Goal: Task Accomplishment & Management: Manage account settings

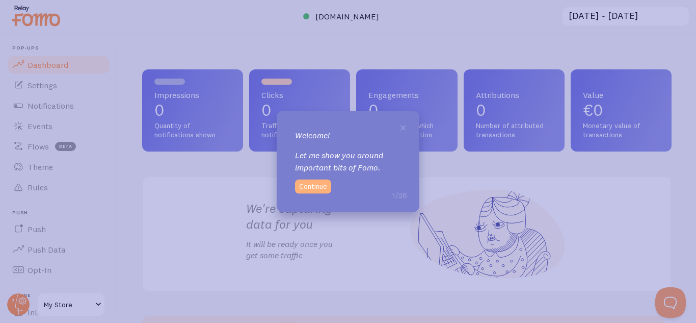
click at [312, 184] on button "Continue" at bounding box center [313, 186] width 36 height 14
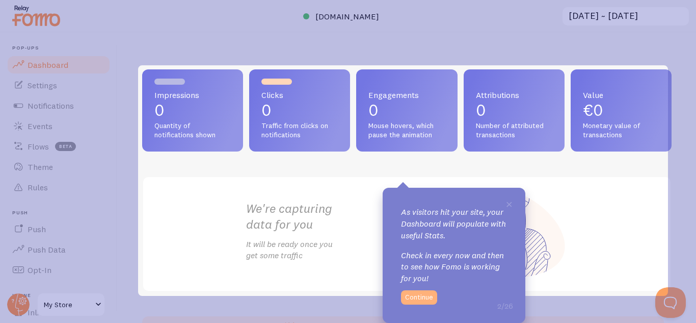
click at [423, 298] on button "Continue" at bounding box center [419, 297] width 36 height 14
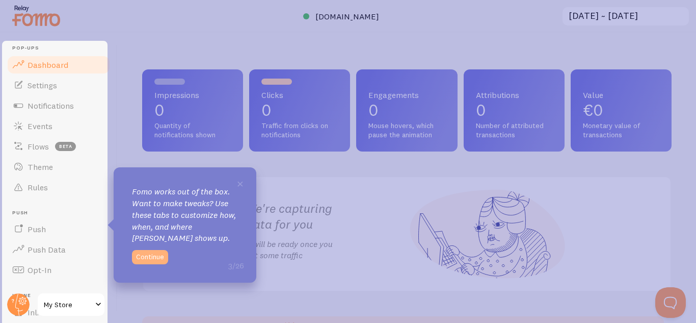
click at [146, 254] on button "Continue" at bounding box center [150, 257] width 36 height 14
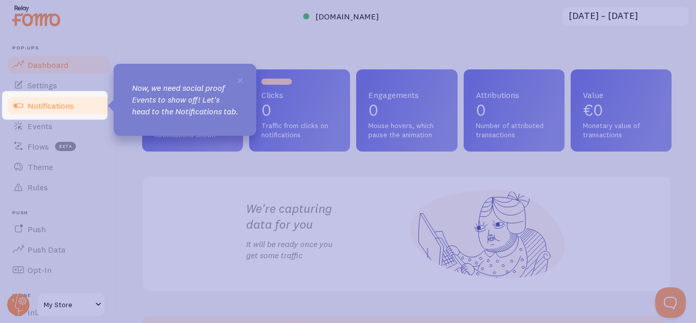
click at [89, 102] on link "Notifications" at bounding box center [58, 105] width 105 height 20
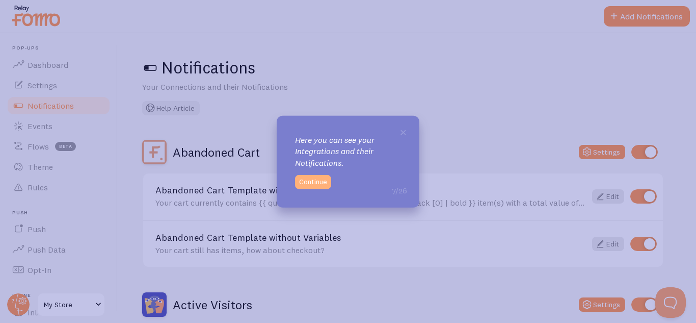
click at [311, 179] on button "Continue" at bounding box center [313, 182] width 36 height 14
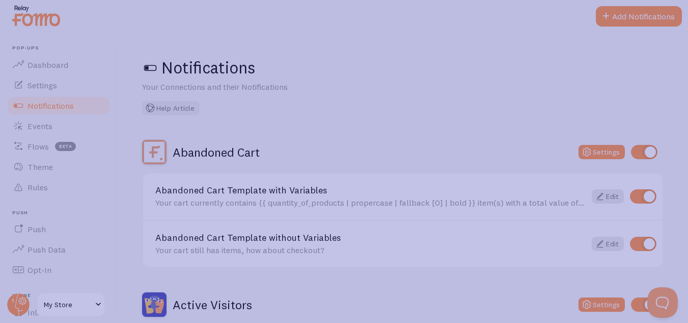
drag, startPoint x: 684, startPoint y: 108, endPoint x: 684, endPoint y: 168, distance: 59.6
click at [684, 168] on icon at bounding box center [348, 203] width 696 height 407
click at [658, 300] on icon at bounding box center [348, 203] width 696 height 407
click at [600, 306] on icon at bounding box center [348, 203] width 696 height 407
click at [23, 43] on icon at bounding box center [348, 203] width 696 height 407
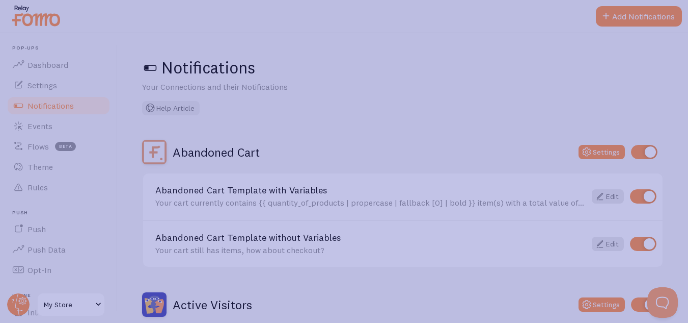
click at [42, 67] on icon at bounding box center [348, 203] width 696 height 407
click at [52, 100] on icon at bounding box center [348, 203] width 696 height 407
click at [55, 64] on icon at bounding box center [348, 203] width 696 height 407
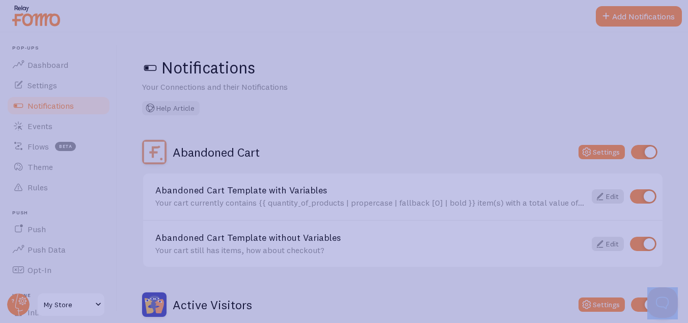
click at [55, 64] on icon at bounding box center [348, 203] width 696 height 407
click at [630, 17] on icon at bounding box center [348, 203] width 696 height 407
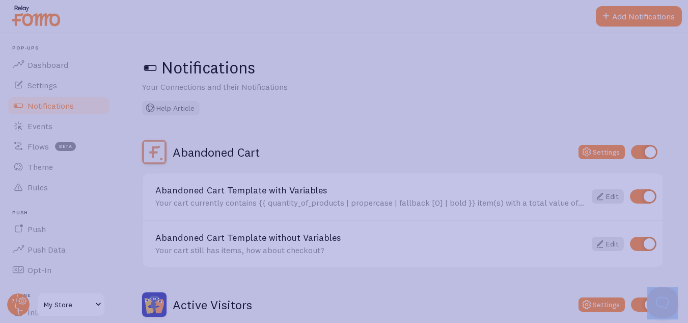
click at [630, 17] on icon at bounding box center [348, 203] width 696 height 407
click at [20, 9] on icon at bounding box center [348, 203] width 696 height 407
click at [12, 6] on icon at bounding box center [348, 203] width 696 height 407
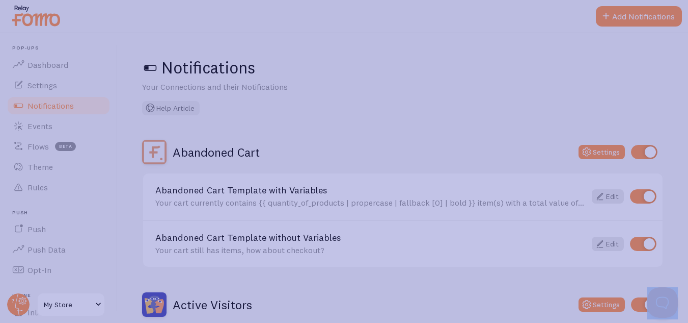
click at [12, 6] on icon at bounding box center [348, 203] width 696 height 407
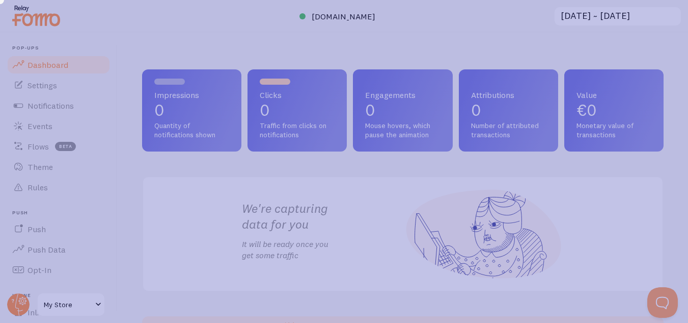
click at [204, 125] on icon at bounding box center [346, 159] width 700 height 327
click at [316, 126] on icon at bounding box center [346, 159] width 700 height 327
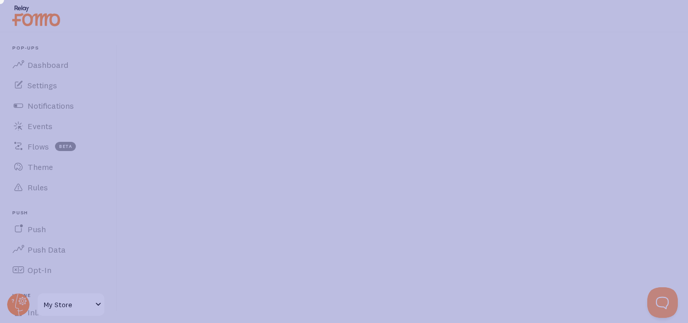
drag, startPoint x: 113, startPoint y: 114, endPoint x: 109, endPoint y: 306, distance: 191.6
click at [109, 306] on icon at bounding box center [346, 159] width 700 height 327
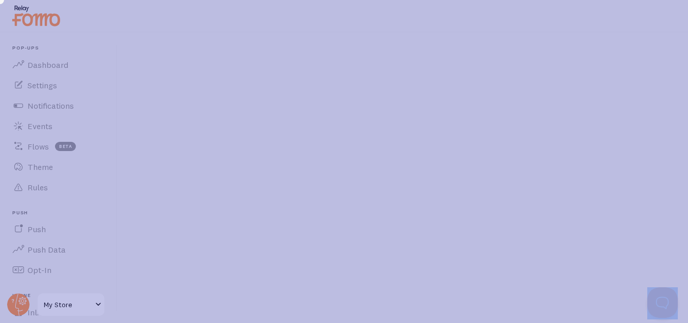
drag, startPoint x: 109, startPoint y: 306, endPoint x: 116, endPoint y: 259, distance: 46.9
click at [116, 259] on icon at bounding box center [346, 159] width 700 height 327
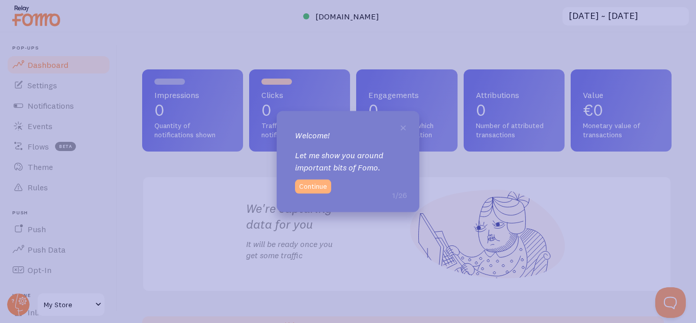
click at [316, 185] on button "Continue" at bounding box center [313, 186] width 36 height 14
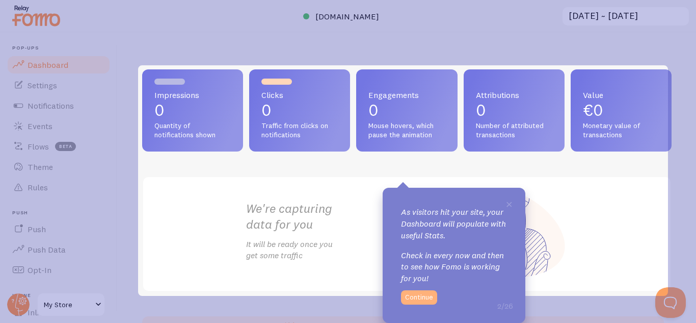
click at [421, 301] on button "Continue" at bounding box center [419, 297] width 36 height 14
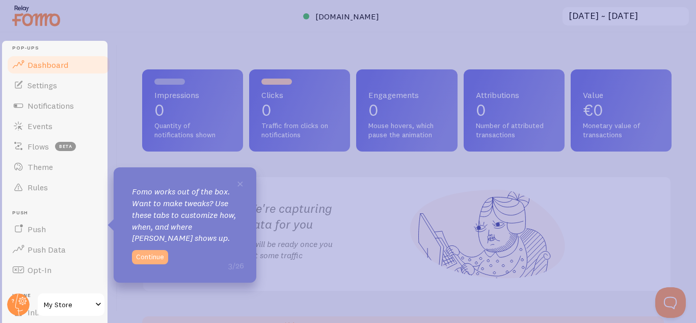
click at [148, 255] on button "Continue" at bounding box center [150, 257] width 36 height 14
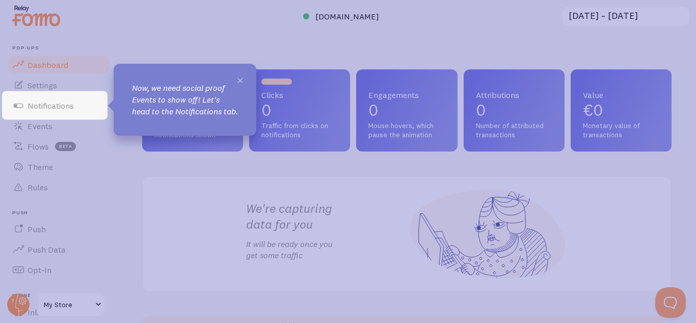
click at [238, 79] on span "×" at bounding box center [240, 79] width 8 height 15
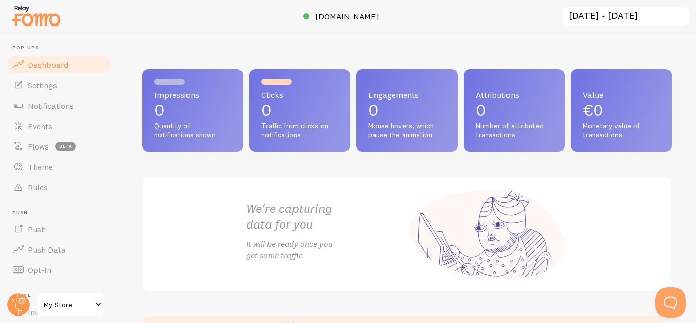
click at [56, 303] on span "My Store" at bounding box center [68, 304] width 48 height 12
click at [69, 62] on link "Dashboard" at bounding box center [58, 65] width 105 height 20
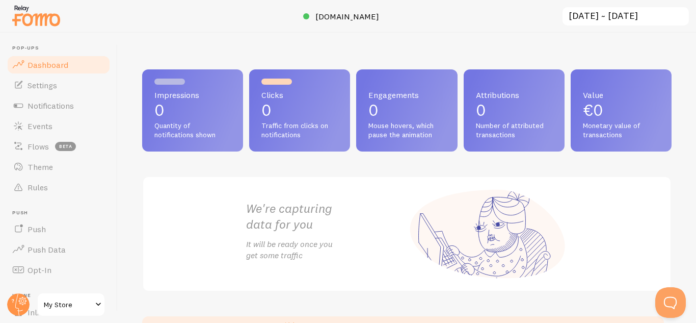
click at [63, 65] on span "Dashboard" at bounding box center [48, 65] width 41 height 10
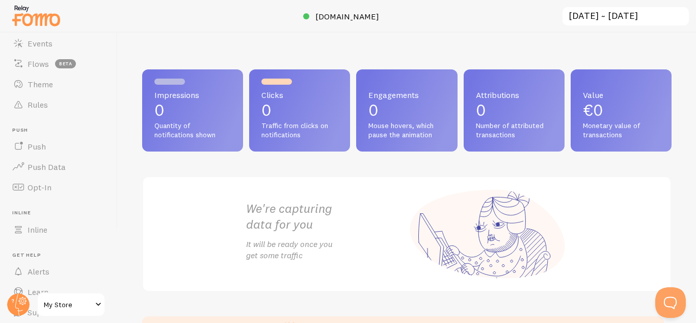
scroll to position [119, 0]
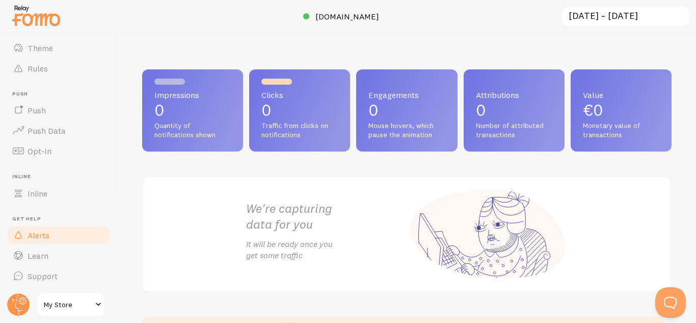
click at [62, 233] on link "Alerts" at bounding box center [58, 235] width 105 height 20
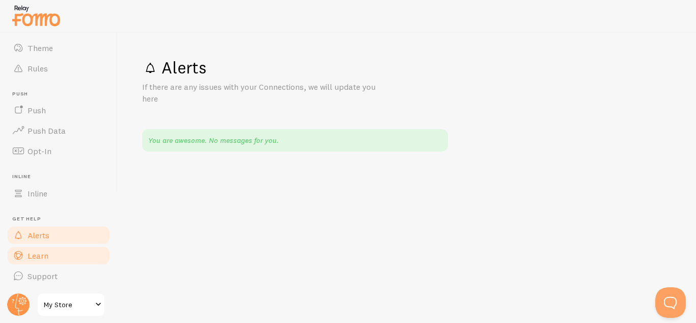
click at [57, 254] on link "Learn" at bounding box center [58, 255] width 105 height 20
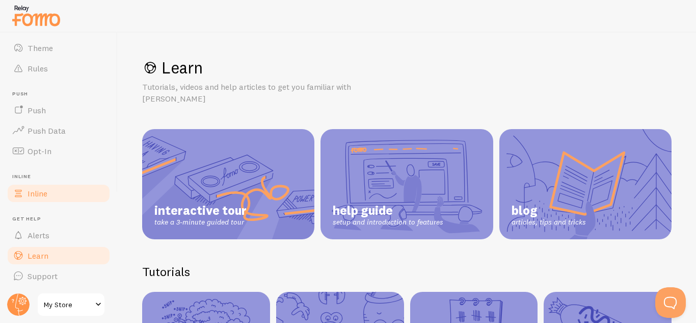
click at [43, 201] on link "Inline" at bounding box center [58, 193] width 105 height 20
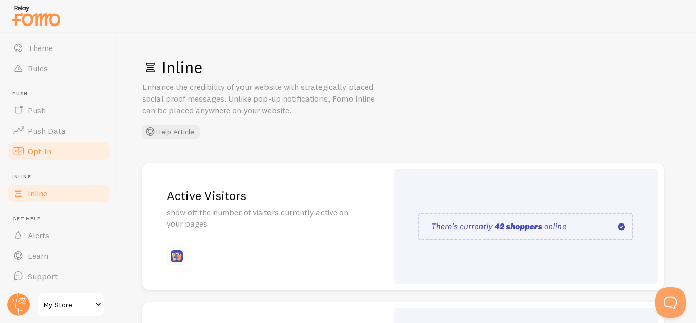
click at [40, 153] on span "Opt-In" at bounding box center [40, 151] width 24 height 10
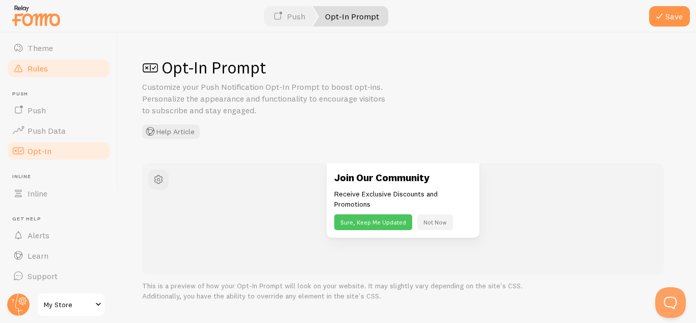
click at [62, 70] on link "Rules" at bounding box center [58, 68] width 105 height 20
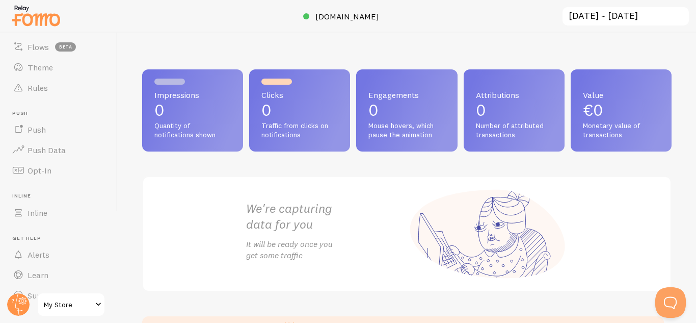
scroll to position [119, 0]
click at [113, 243] on header "Pop-ups Dashboard Settings Notifications Events Flows beta Theme Rules Push Pus…" at bounding box center [58, 178] width 117 height 290
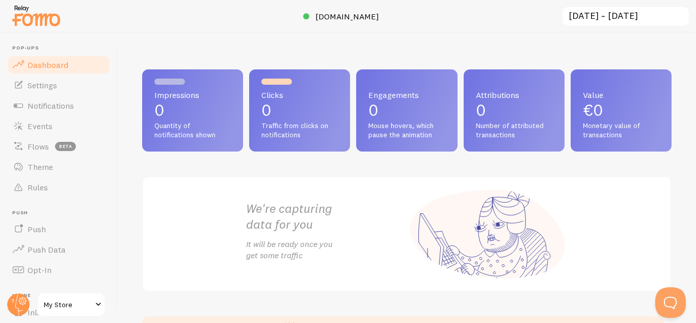
click at [75, 64] on link "Dashboard" at bounding box center [58, 65] width 105 height 20
click at [61, 103] on span "Notifications" at bounding box center [51, 105] width 46 height 10
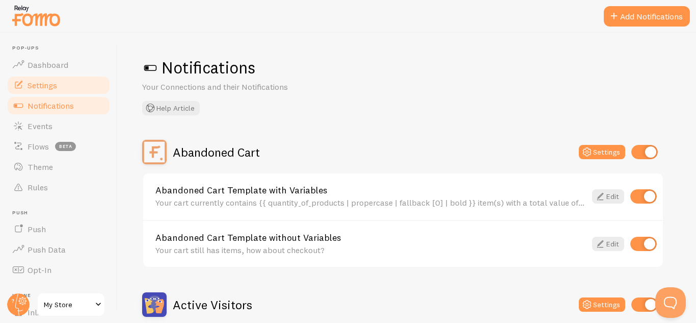
click at [48, 90] on span "Settings" at bounding box center [43, 85] width 30 height 10
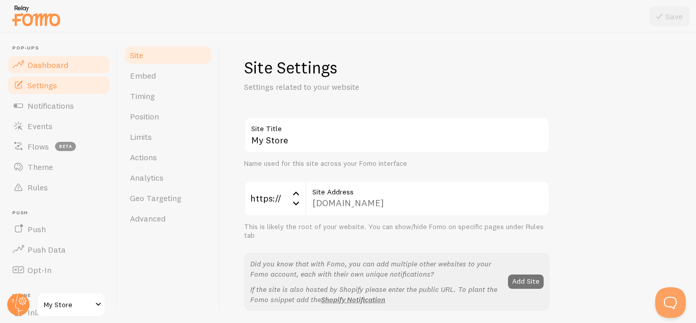
click at [49, 68] on span "Dashboard" at bounding box center [48, 65] width 41 height 10
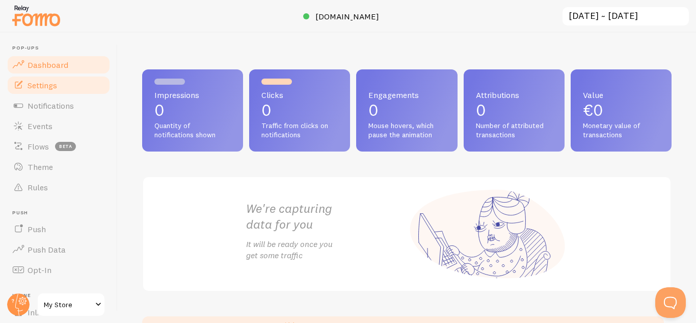
click at [49, 89] on span "Settings" at bounding box center [43, 85] width 30 height 10
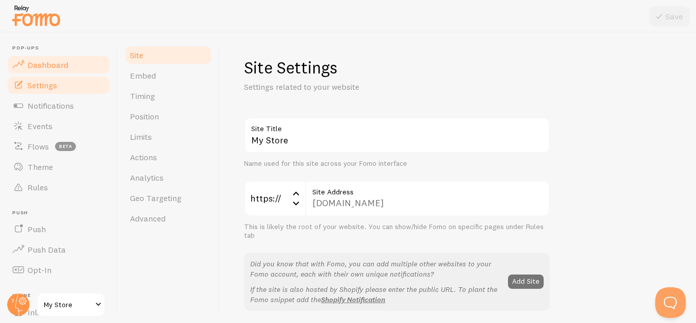
click at [54, 66] on span "Dashboard" at bounding box center [48, 65] width 41 height 10
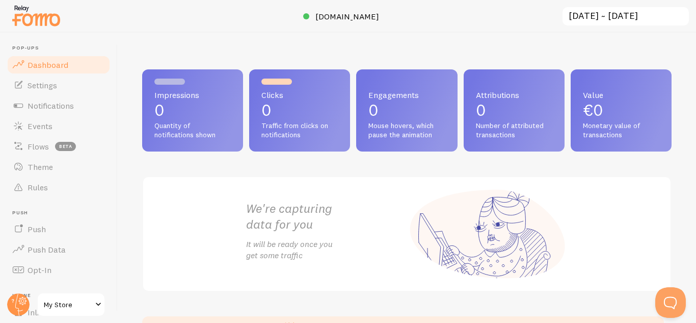
click at [52, 63] on span "Dashboard" at bounding box center [48, 65] width 41 height 10
click at [57, 86] on span "Settings" at bounding box center [43, 85] width 30 height 10
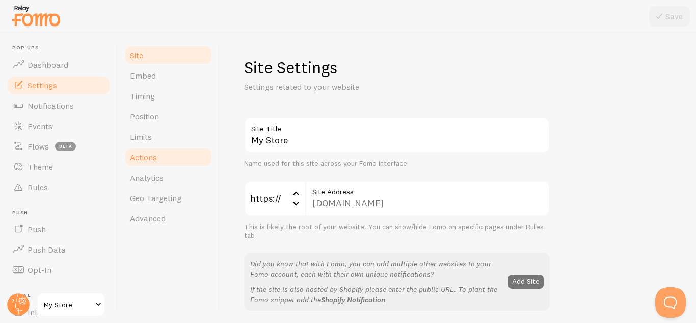
click at [161, 155] on link "Actions" at bounding box center [168, 157] width 89 height 20
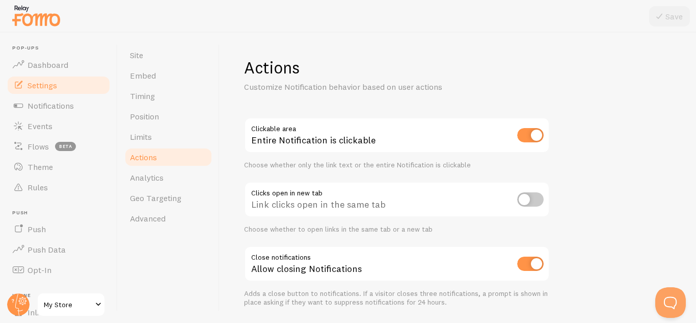
click at [631, 170] on div "Actions Customize Notification behavior based on user actions Clickable area En…" at bounding box center [458, 178] width 476 height 290
click at [38, 147] on span "Flows" at bounding box center [38, 146] width 21 height 10
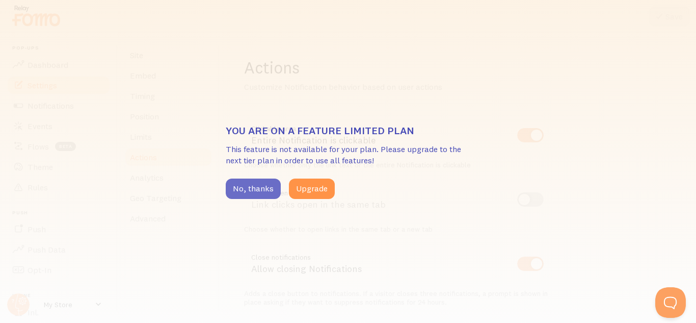
click at [250, 186] on button "No, thanks" at bounding box center [253, 188] width 55 height 20
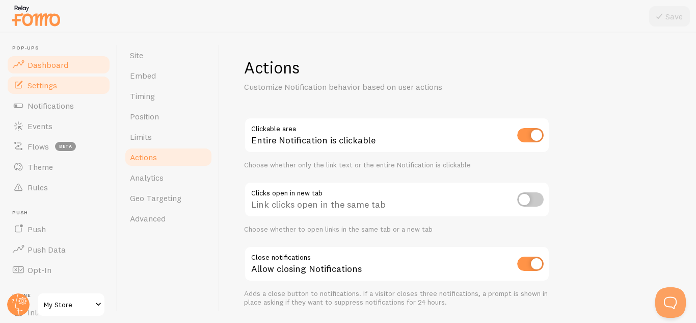
click at [62, 69] on span "Dashboard" at bounding box center [48, 65] width 41 height 10
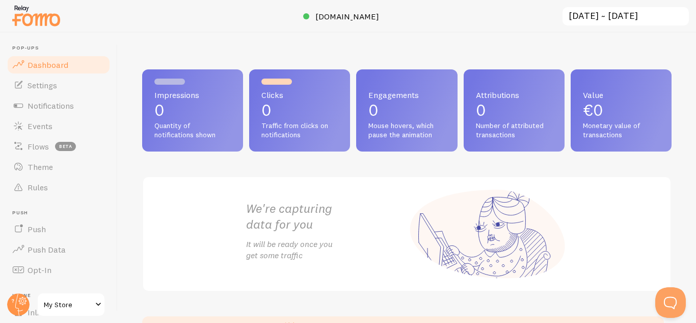
click at [274, 110] on p "0" at bounding box center [299, 110] width 76 height 16
click at [173, 116] on p "0" at bounding box center [192, 110] width 76 height 16
drag, startPoint x: 173, startPoint y: 116, endPoint x: 205, endPoint y: 121, distance: 32.4
click at [205, 121] on div "Impressions 0 Quantity of notifications shown" at bounding box center [192, 110] width 101 height 82
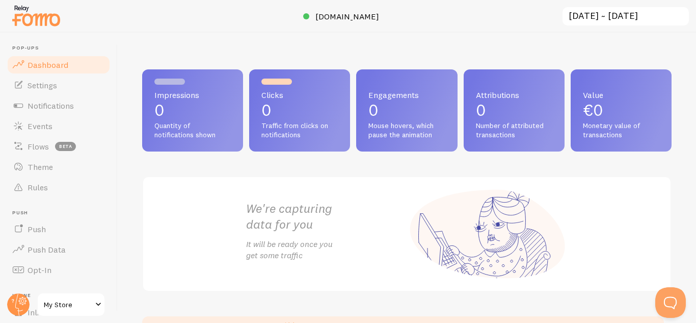
click at [205, 121] on div "Impressions 0 Quantity of notifications shown" at bounding box center [192, 110] width 101 height 82
click at [337, 20] on span "[DOMAIN_NAME]" at bounding box center [347, 16] width 64 height 10
click at [636, 17] on input "[DATE] ~ [DATE]" at bounding box center [626, 16] width 128 height 21
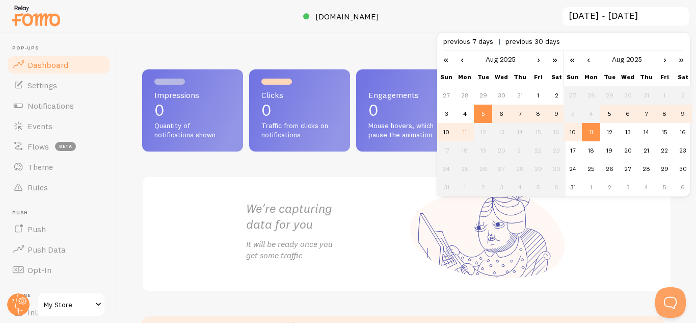
click at [514, 18] on div at bounding box center [348, 16] width 696 height 33
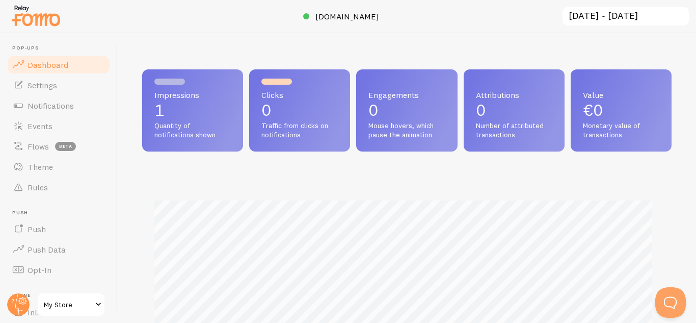
scroll to position [268, 522]
click at [81, 59] on link "Dashboard" at bounding box center [58, 65] width 105 height 20
click at [194, 114] on p "1" at bounding box center [192, 110] width 76 height 16
click at [46, 79] on link "Settings" at bounding box center [58, 85] width 105 height 20
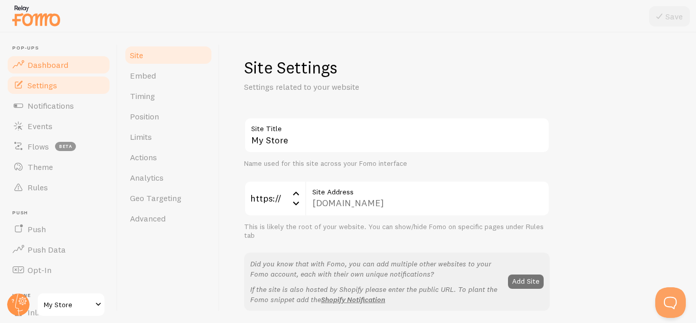
click at [46, 58] on link "Dashboard" at bounding box center [58, 65] width 105 height 20
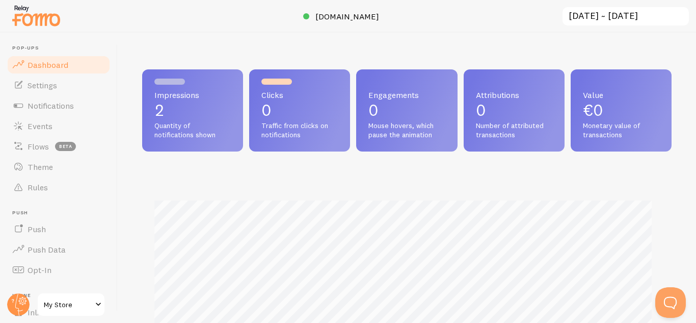
scroll to position [268, 522]
click at [26, 46] on span "Pop-ups" at bounding box center [61, 48] width 99 height 7
click at [45, 124] on span "Events" at bounding box center [40, 126] width 25 height 10
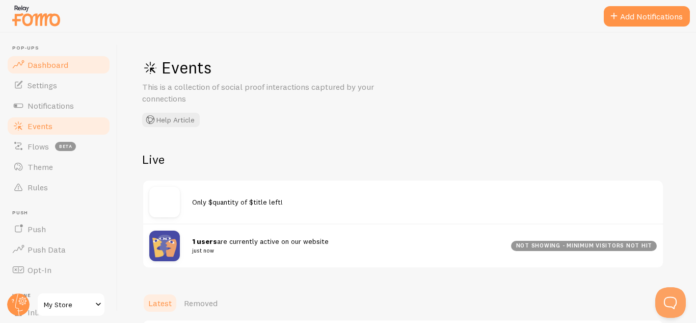
click at [55, 67] on span "Dashboard" at bounding box center [48, 65] width 41 height 10
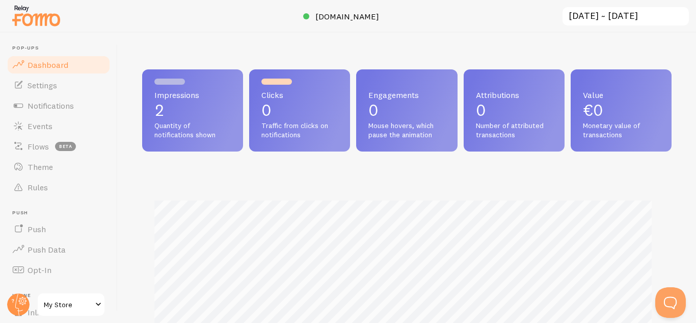
scroll to position [268, 522]
click at [45, 104] on span "Notifications" at bounding box center [51, 105] width 46 height 10
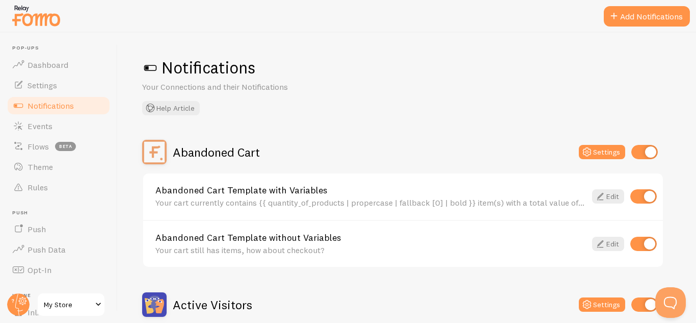
click at [405, 83] on div "Notifications Your Connections and their Notifications Help Article" at bounding box center [406, 86] width 529 height 58
click at [395, 73] on h1 "Notifications" at bounding box center [406, 67] width 529 height 21
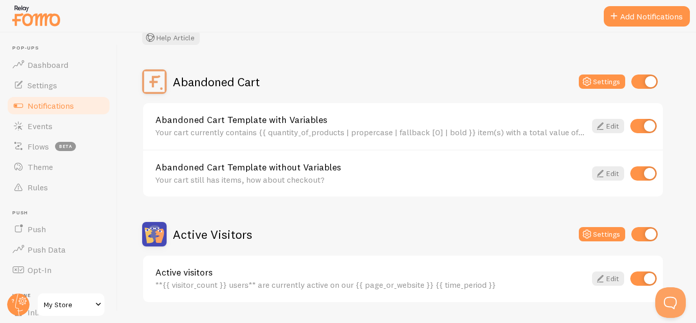
scroll to position [50, 0]
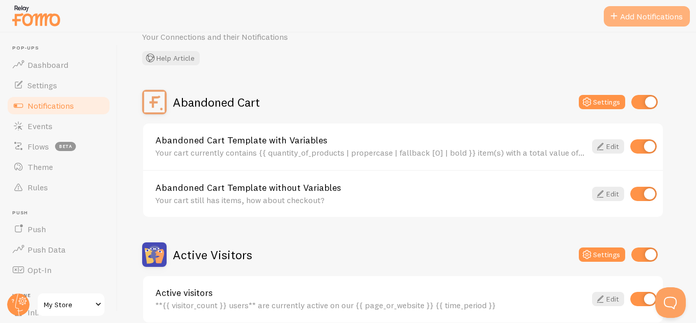
click at [653, 16] on button "Add Notifications" at bounding box center [647, 16] width 86 height 20
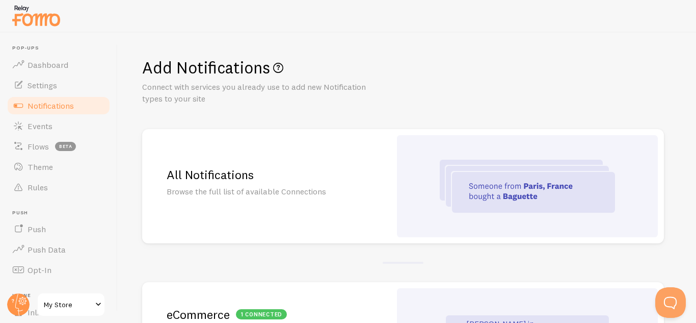
click at [534, 66] on h1 "Add Notifications" at bounding box center [406, 67] width 529 height 21
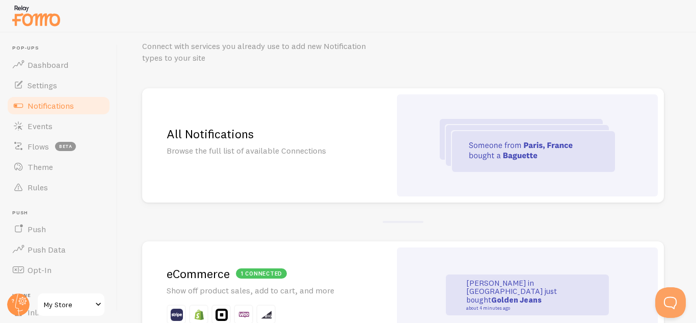
scroll to position [61, 0]
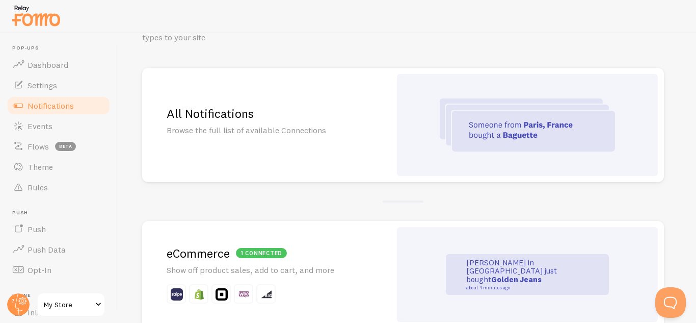
click at [329, 125] on p "Browse the full list of available Connections" at bounding box center [267, 130] width 200 height 12
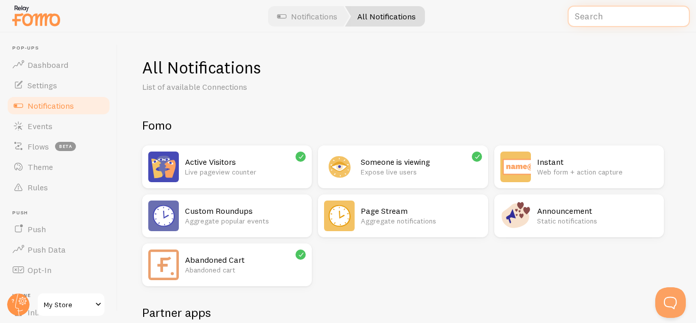
click at [593, 18] on input "text" at bounding box center [629, 17] width 122 height 22
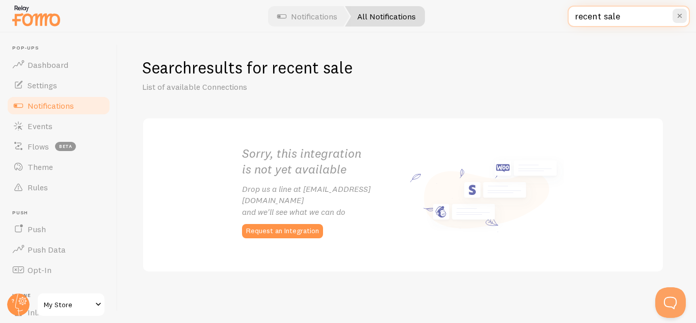
type input "recent sale"
click at [79, 104] on link "Notifications" at bounding box center [58, 105] width 105 height 20
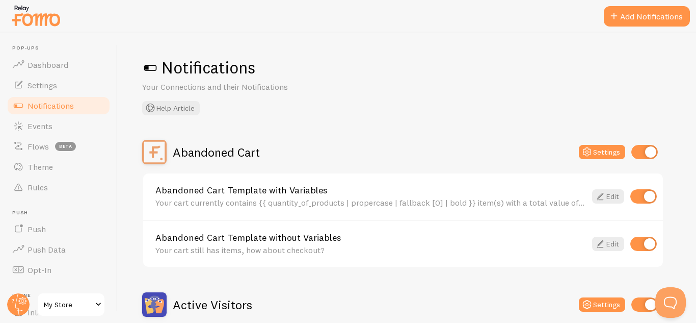
click at [465, 56] on div "Notifications Your Connections and their Notifications Help Article Abandoned C…" at bounding box center [407, 178] width 578 height 290
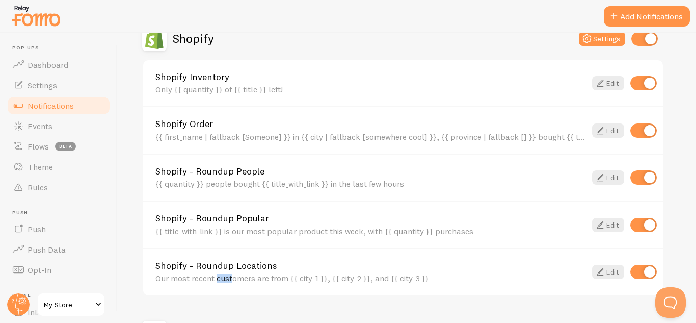
scroll to position [369, 0]
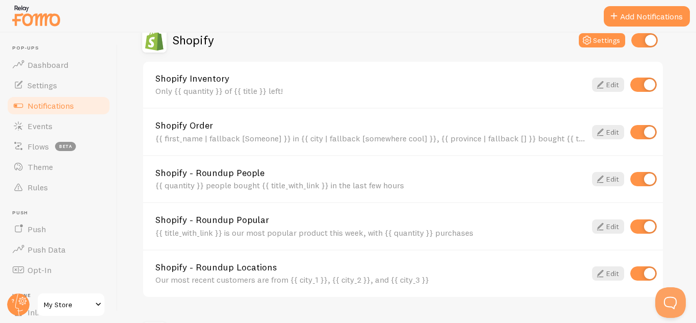
click at [320, 85] on div "Shopify Inventory Only {{ quantity }} of {{ title }} left!" at bounding box center [370, 85] width 431 height 22
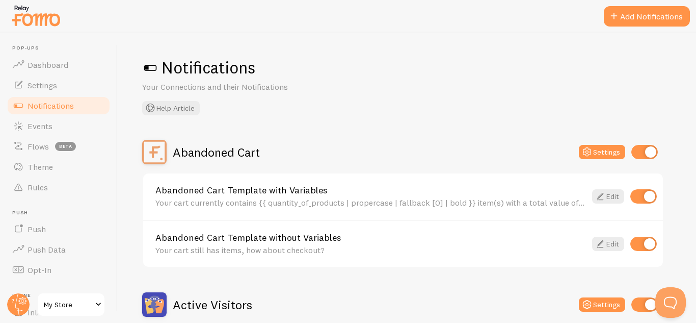
click at [385, 100] on div "Notifications Your Connections and their Notifications Help Article" at bounding box center [406, 86] width 529 height 58
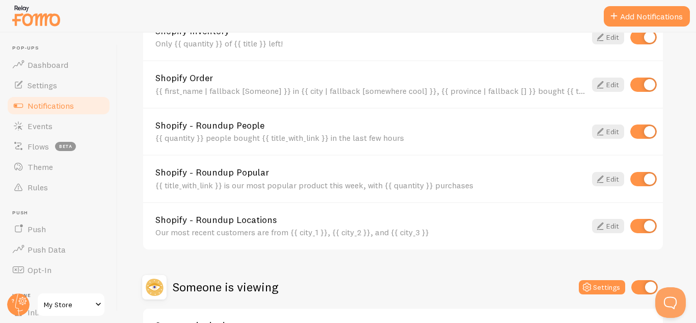
scroll to position [396, 0]
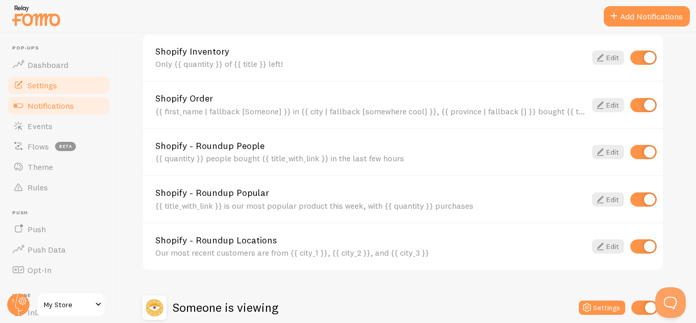
click at [65, 88] on link "Settings" at bounding box center [58, 85] width 105 height 20
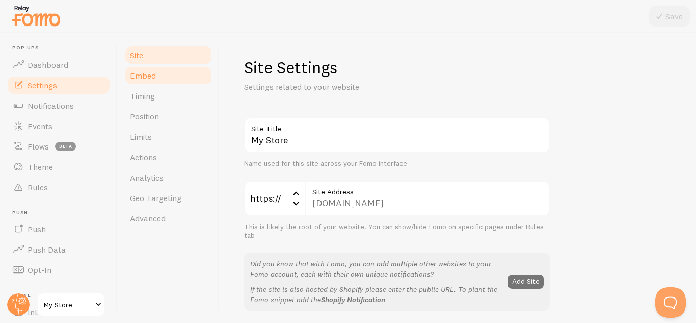
click at [163, 76] on link "Embed" at bounding box center [168, 75] width 89 height 20
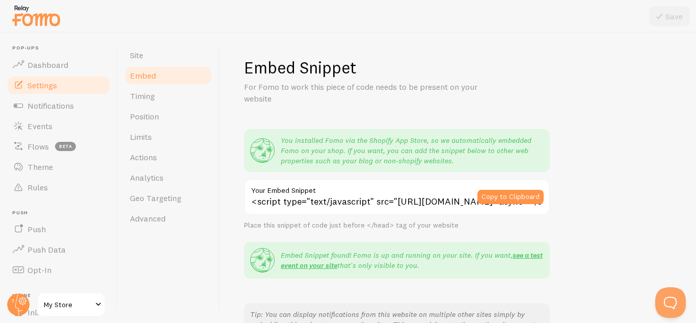
click at [631, 65] on h1 "Embed Snippet" at bounding box center [458, 67] width 428 height 21
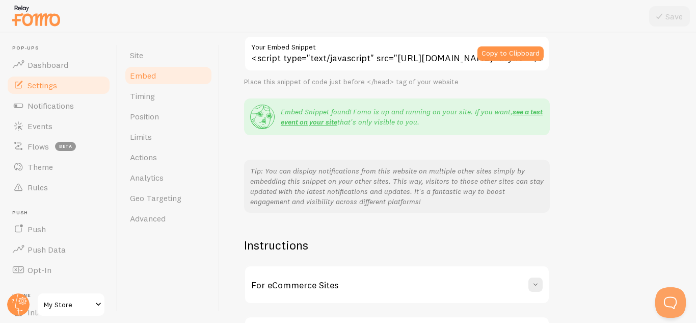
scroll to position [143, 0]
click at [81, 107] on link "Notifications" at bounding box center [58, 105] width 105 height 20
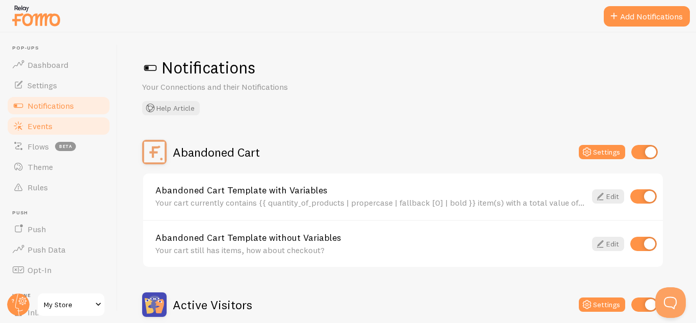
click at [35, 128] on span "Events" at bounding box center [40, 126] width 25 height 10
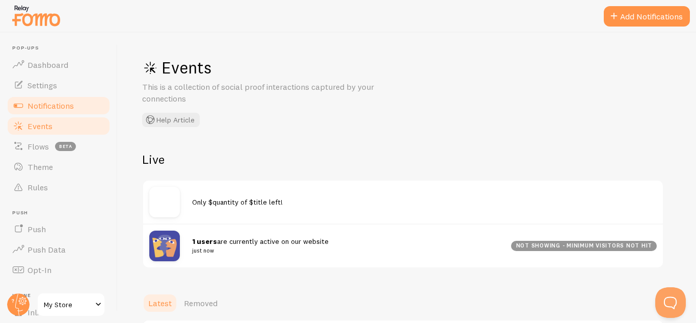
click at [45, 109] on span "Notifications" at bounding box center [51, 105] width 46 height 10
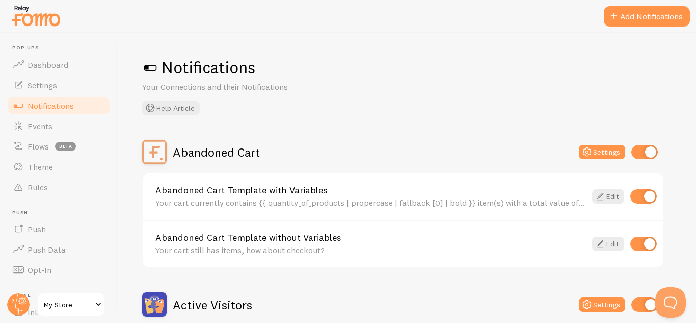
click at [385, 105] on div "Notifications Your Connections and their Notifications Help Article" at bounding box center [406, 86] width 529 height 58
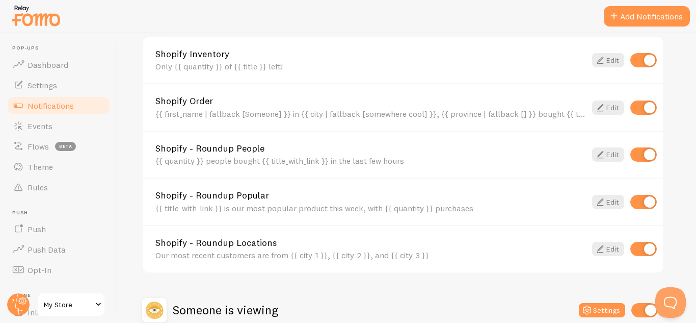
scroll to position [335, 0]
